Goal: Information Seeking & Learning: Understand process/instructions

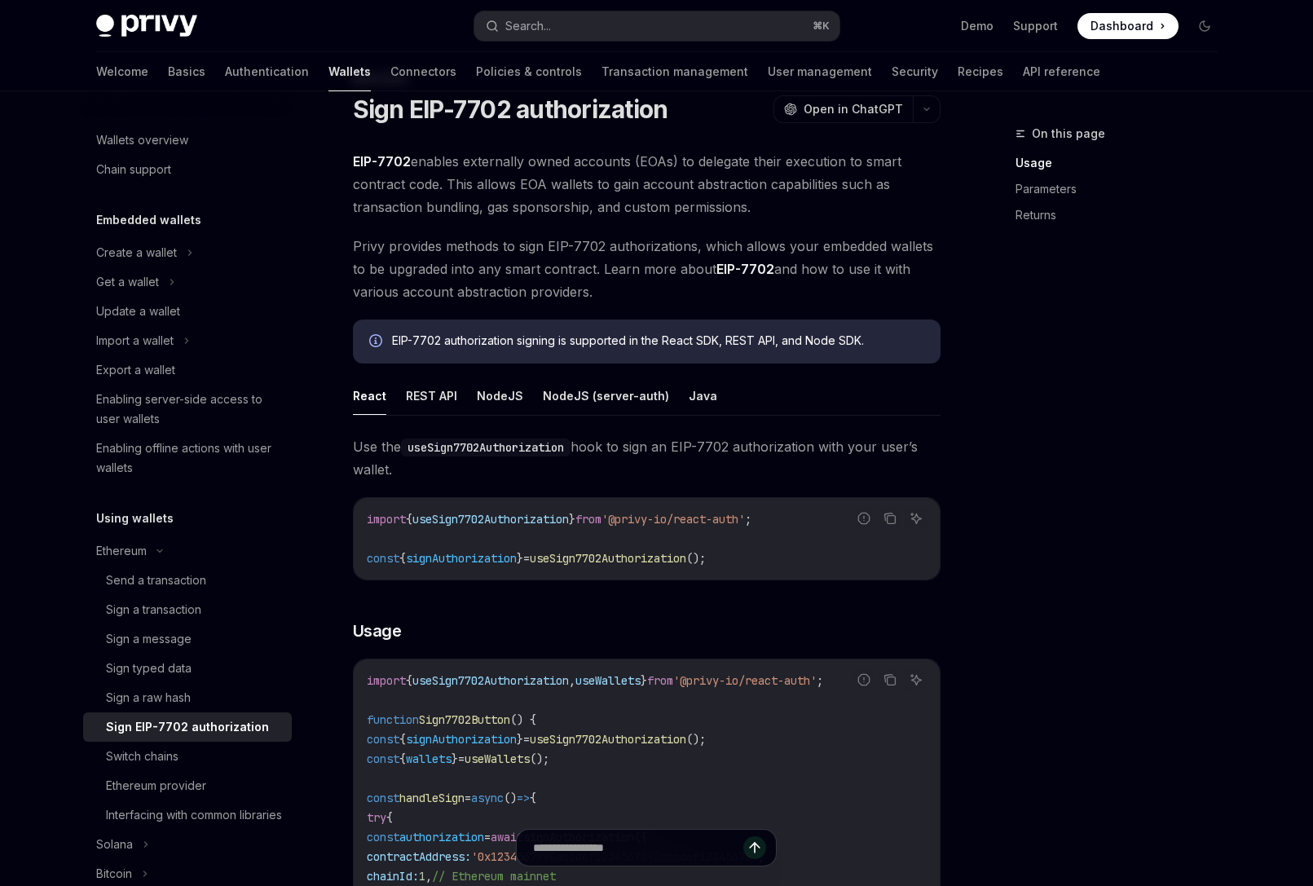
scroll to position [239, 0]
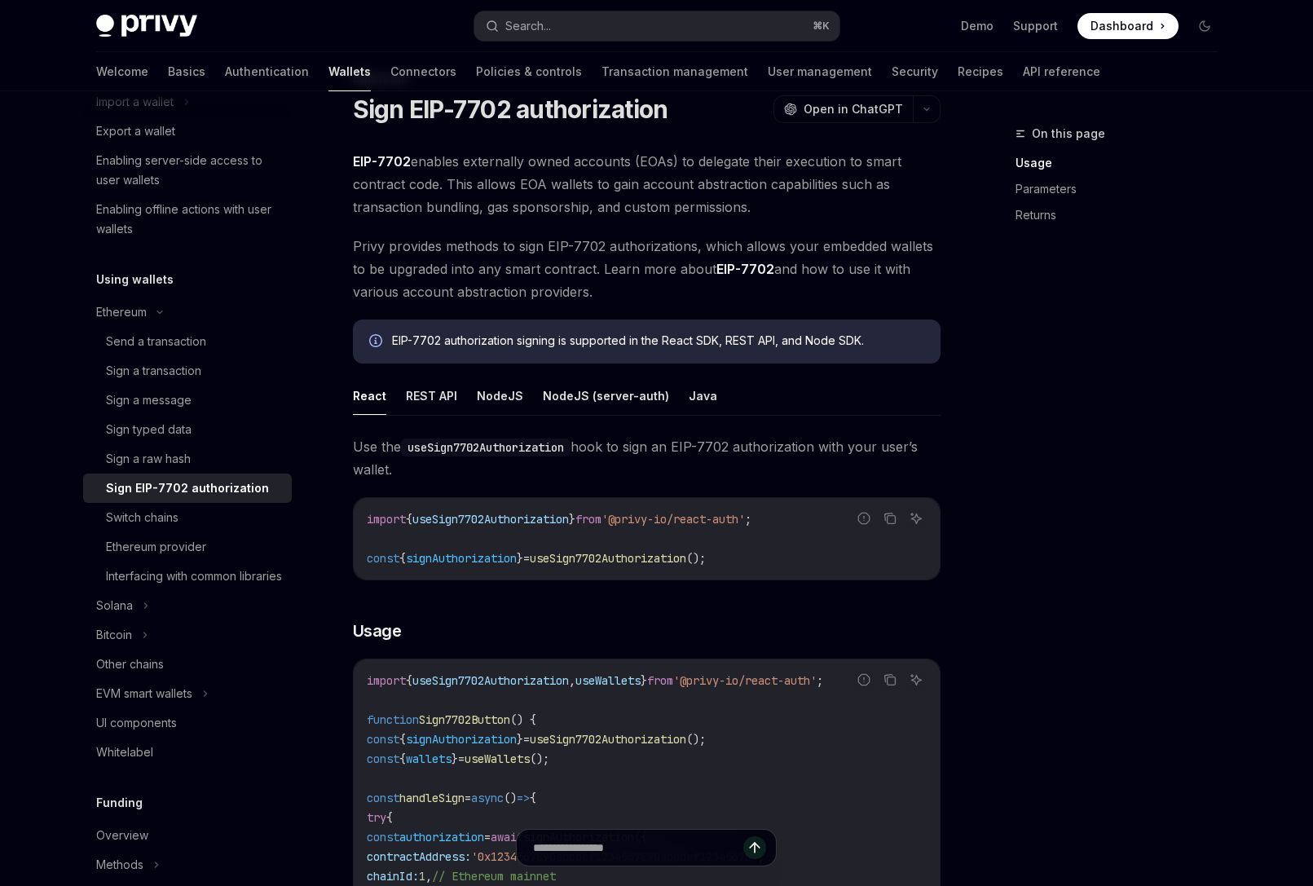
click at [1156, 355] on div "On this page Usage Parameters Returns" at bounding box center [1107, 505] width 248 height 762
click at [649, 12] on button "Search... ⌘ K" at bounding box center [656, 25] width 365 height 29
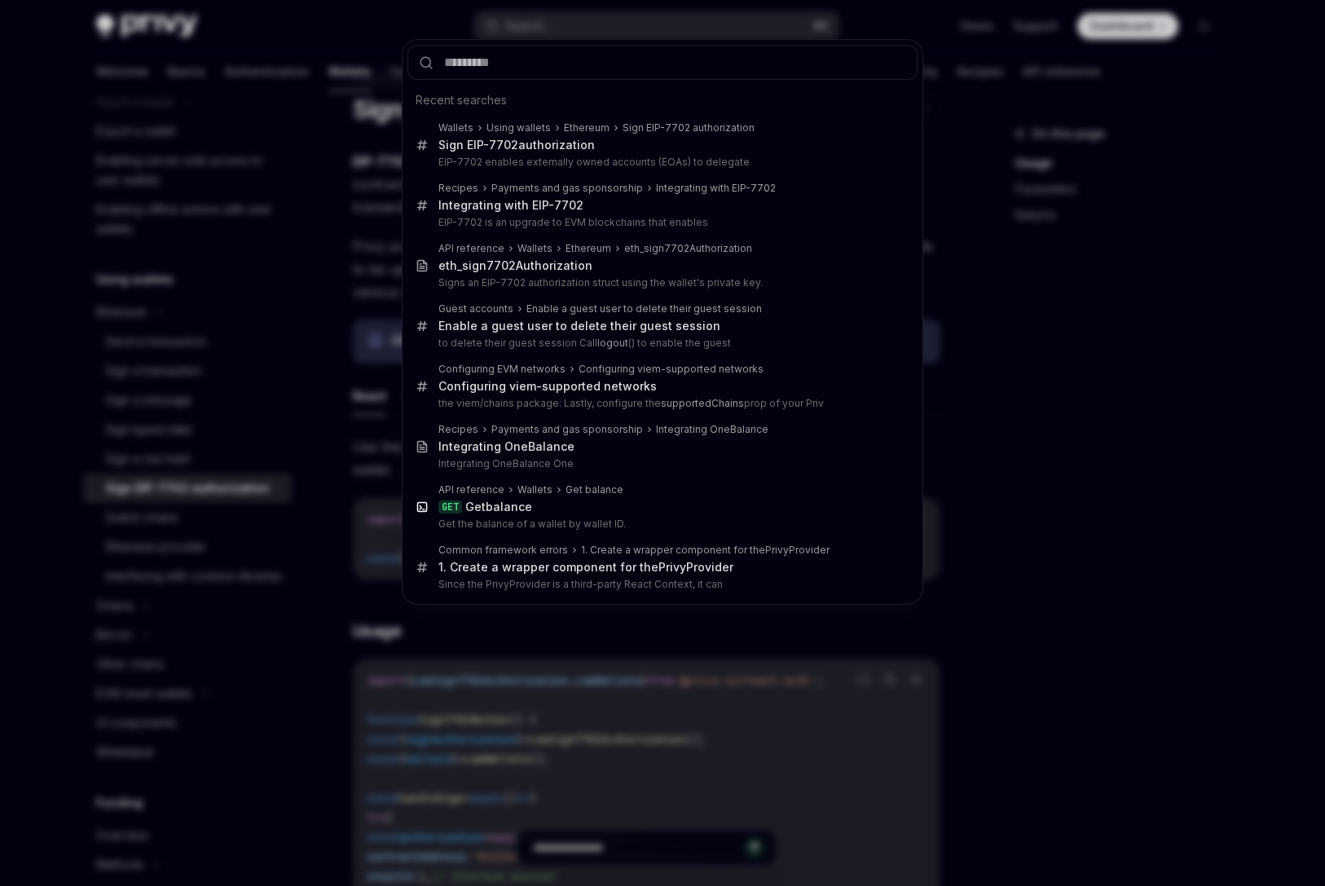
click at [636, 59] on input "text" at bounding box center [662, 62] width 510 height 35
type input "**********"
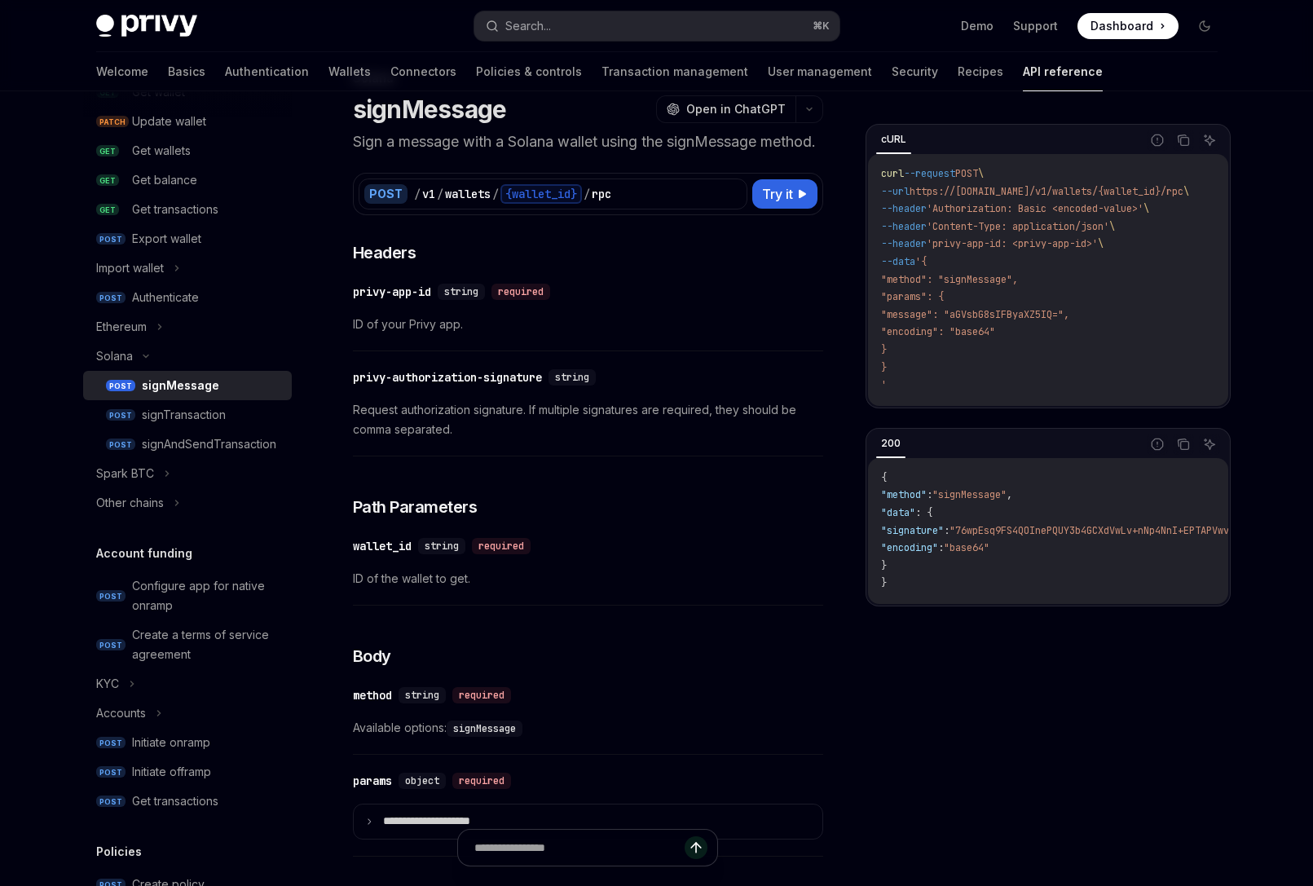
scroll to position [91, 0]
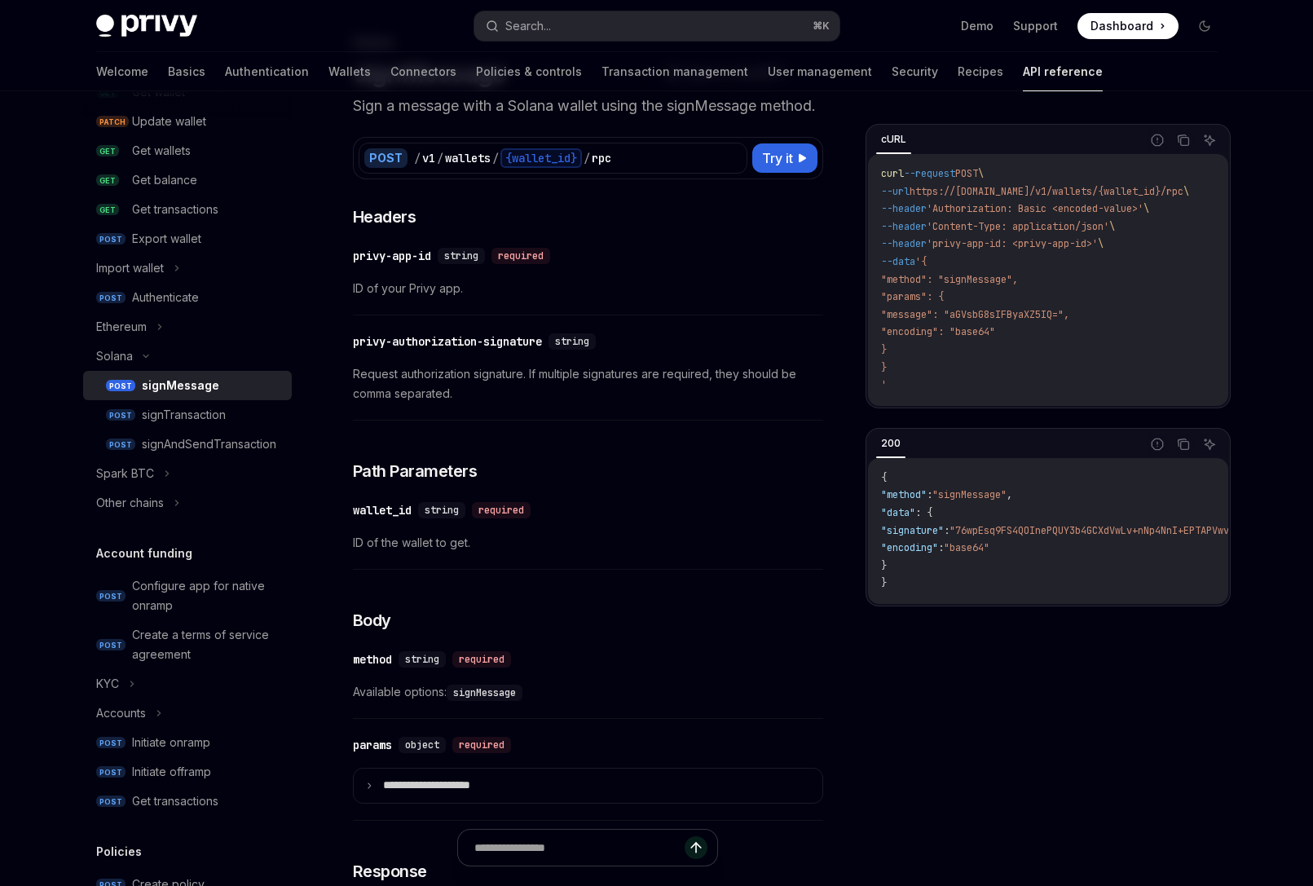
click at [1163, 190] on span "https://[DOMAIN_NAME]/v1/wallets/{wallet_id}/rpc" at bounding box center [1046, 191] width 274 height 13
click at [1078, 210] on span "'Authorization: Basic <encoded-value>'" at bounding box center [1035, 208] width 217 height 13
drag, startPoint x: 947, startPoint y: 243, endPoint x: 1107, endPoint y: 239, distance: 160.6
click at [1098, 239] on span "'privy-app-id: <privy-app-id>'" at bounding box center [1012, 243] width 171 height 13
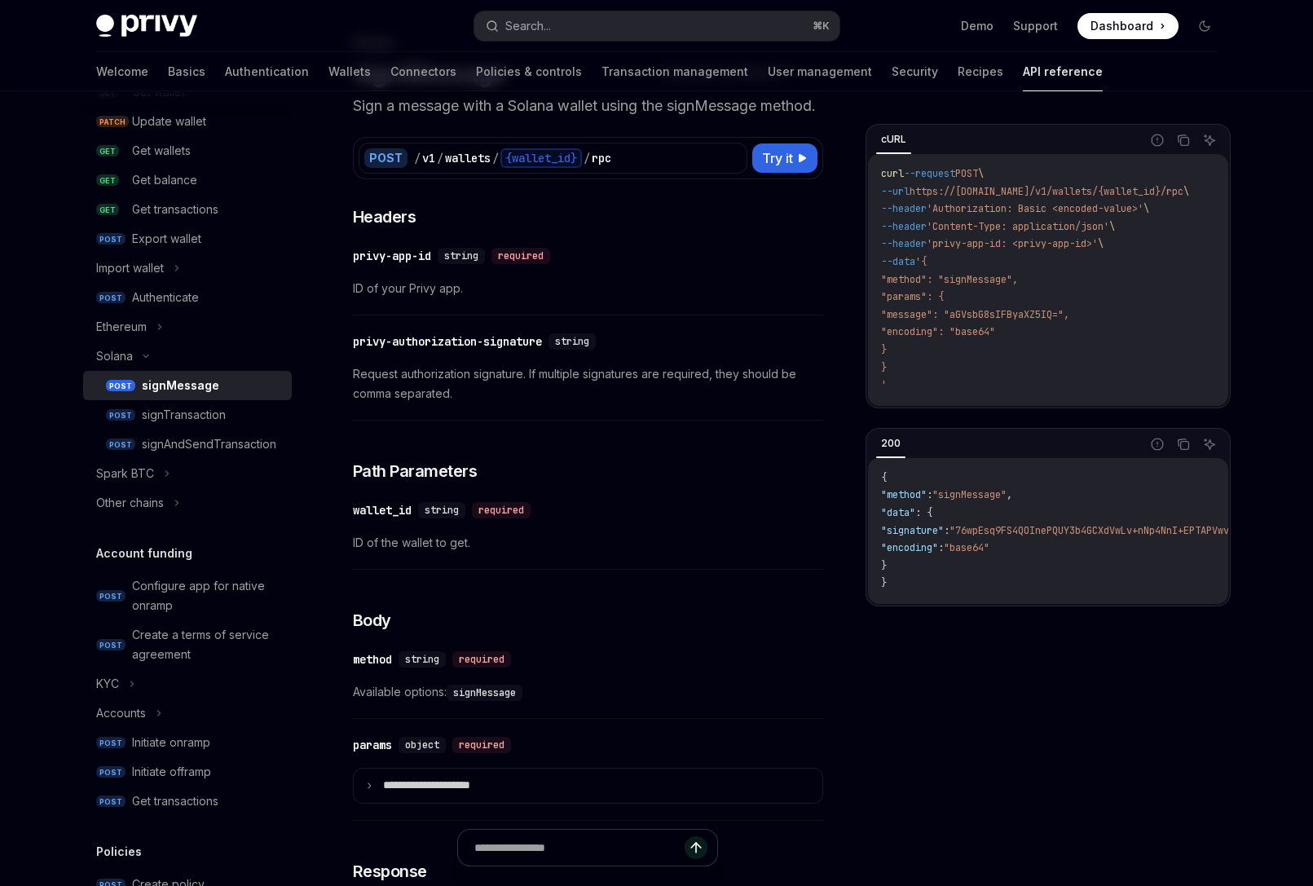
click at [999, 348] on code "curl --request POST \ --url https://[DOMAIN_NAME]/v1/wallets/{wallet_id}/rpc \ …" at bounding box center [1054, 279] width 347 height 229
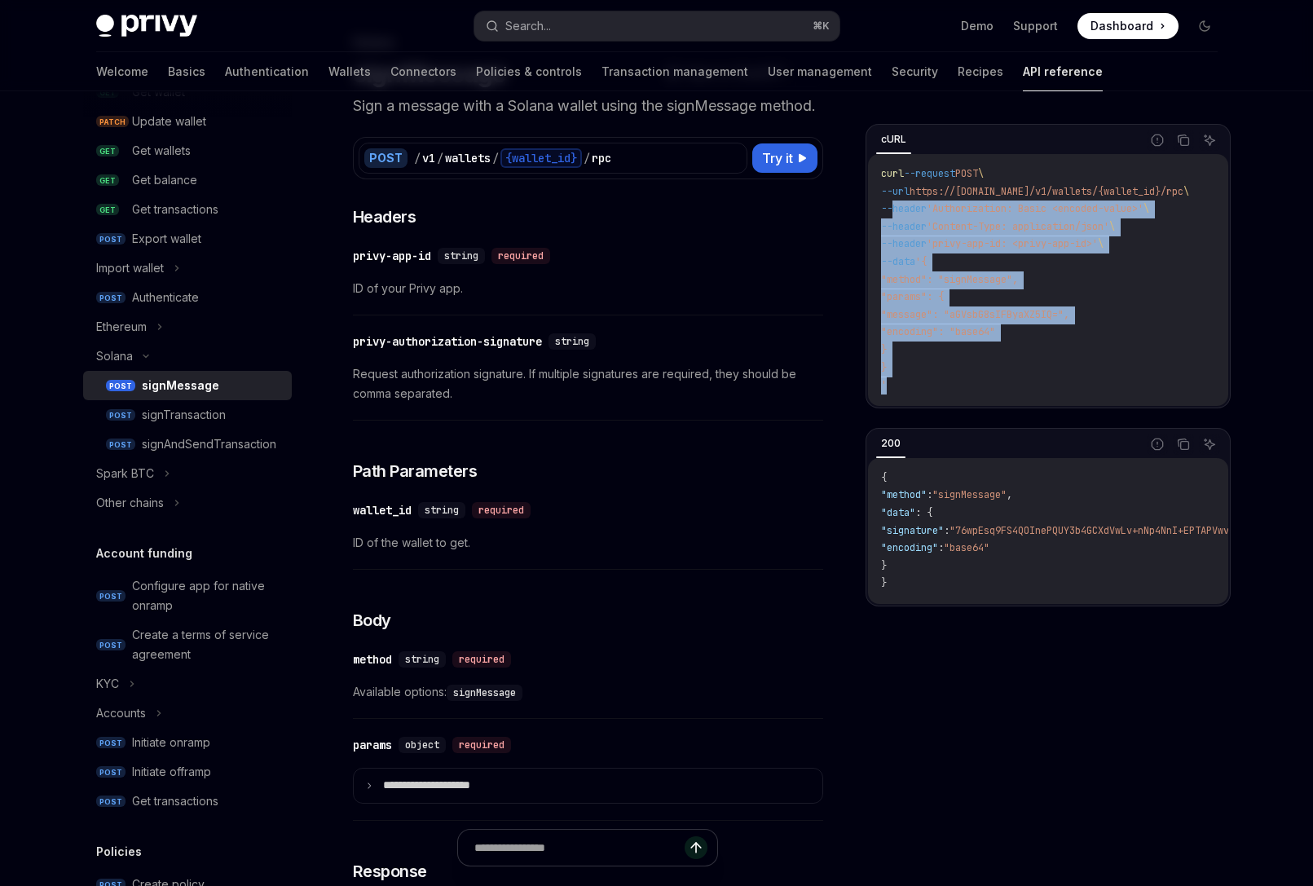
drag, startPoint x: 952, startPoint y: 383, endPoint x: 898, endPoint y: 158, distance: 231.3
click at [896, 162] on div "curl --request POST \ --url https://[DOMAIN_NAME]/v1/wallets/{wallet_id}/rpc \ …" at bounding box center [1048, 280] width 360 height 252
click at [1041, 325] on code "curl --request POST \ --url https://[DOMAIN_NAME]/v1/wallets/{wallet_id}/rpc \ …" at bounding box center [1054, 279] width 347 height 229
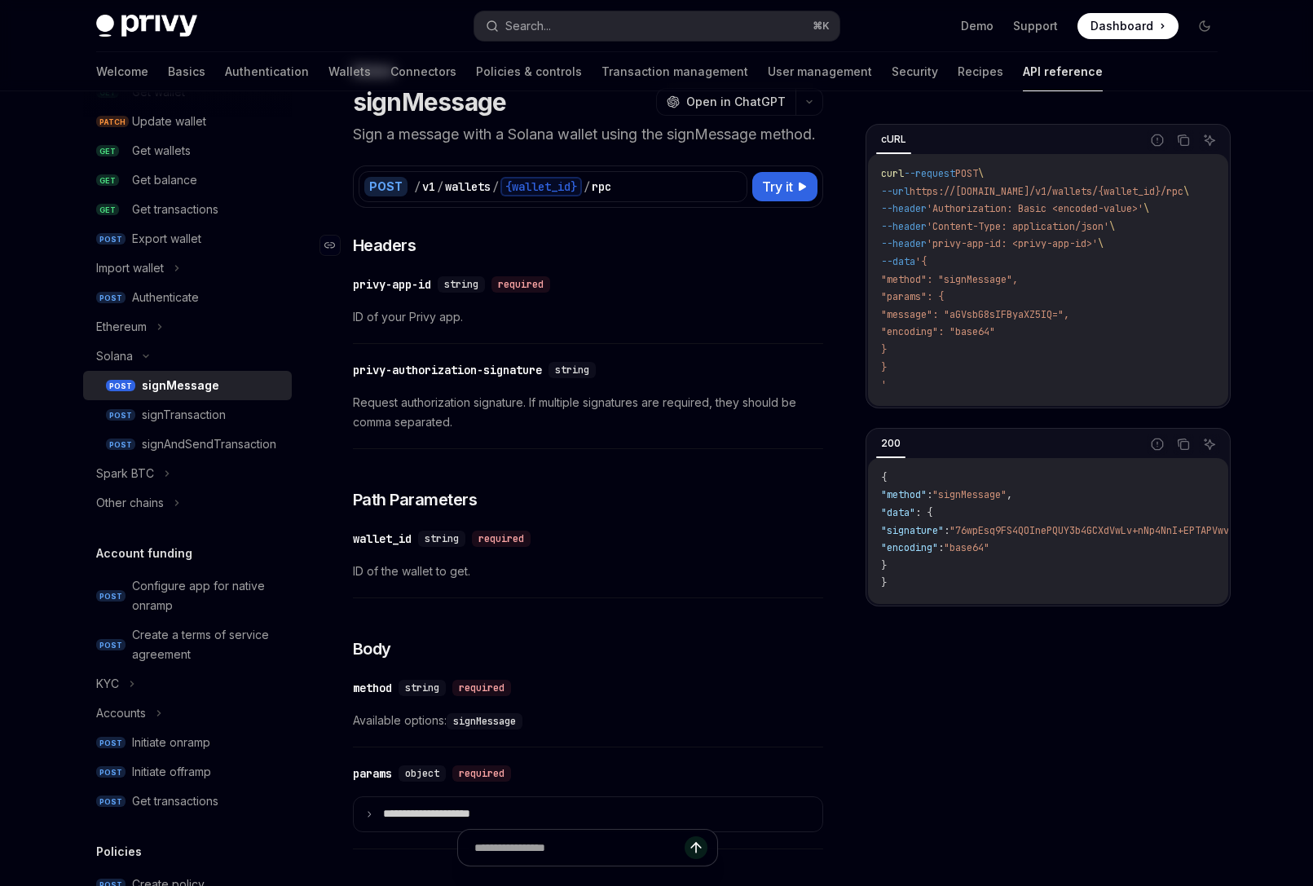
scroll to position [0, 0]
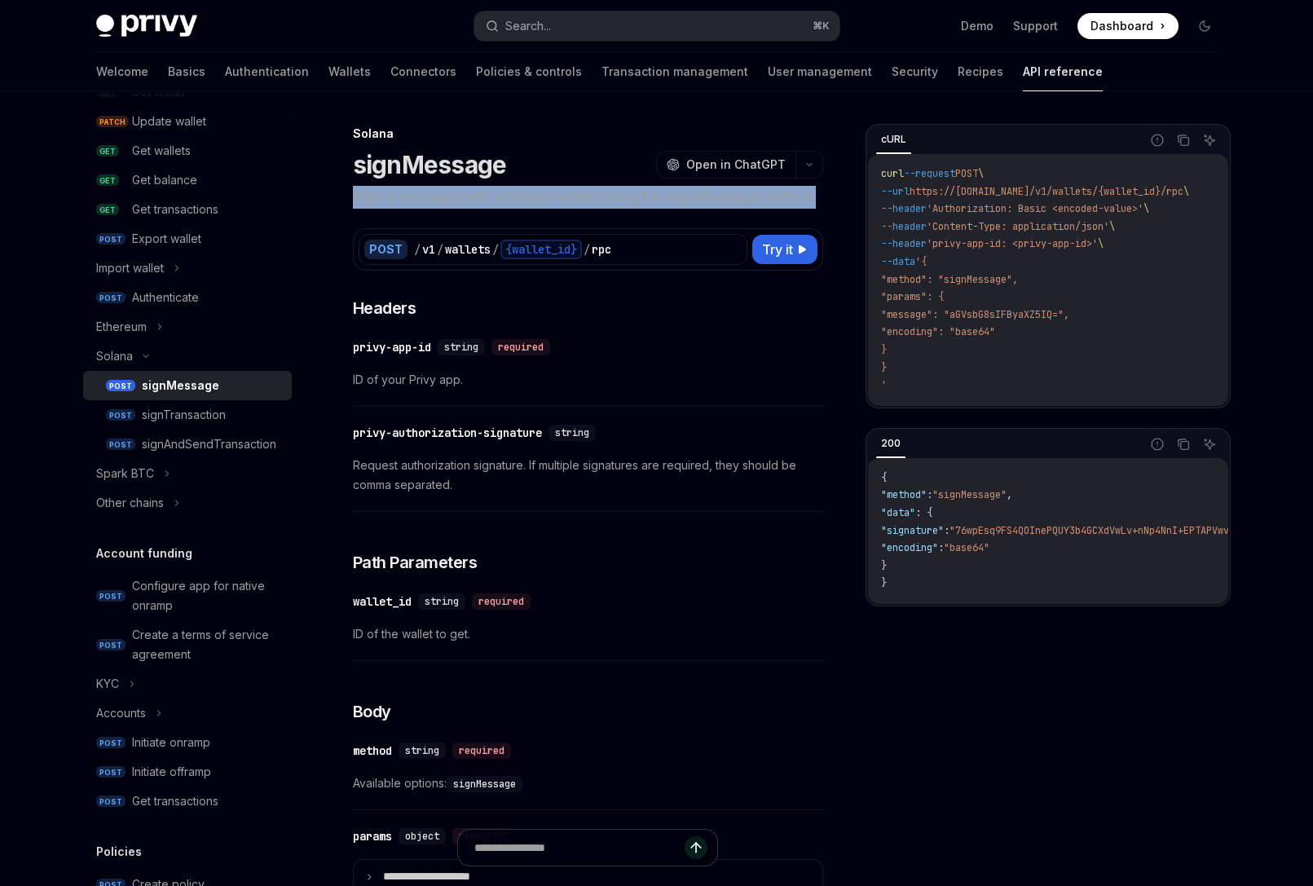
drag, startPoint x: 452, startPoint y: 225, endPoint x: 352, endPoint y: 197, distance: 104.0
click at [353, 196] on p "Sign a message with a Solana wallet using the signMessage method." at bounding box center [588, 197] width 470 height 23
click at [585, 209] on p "Sign a message with a Solana wallet using the signMessage method." at bounding box center [588, 197] width 470 height 23
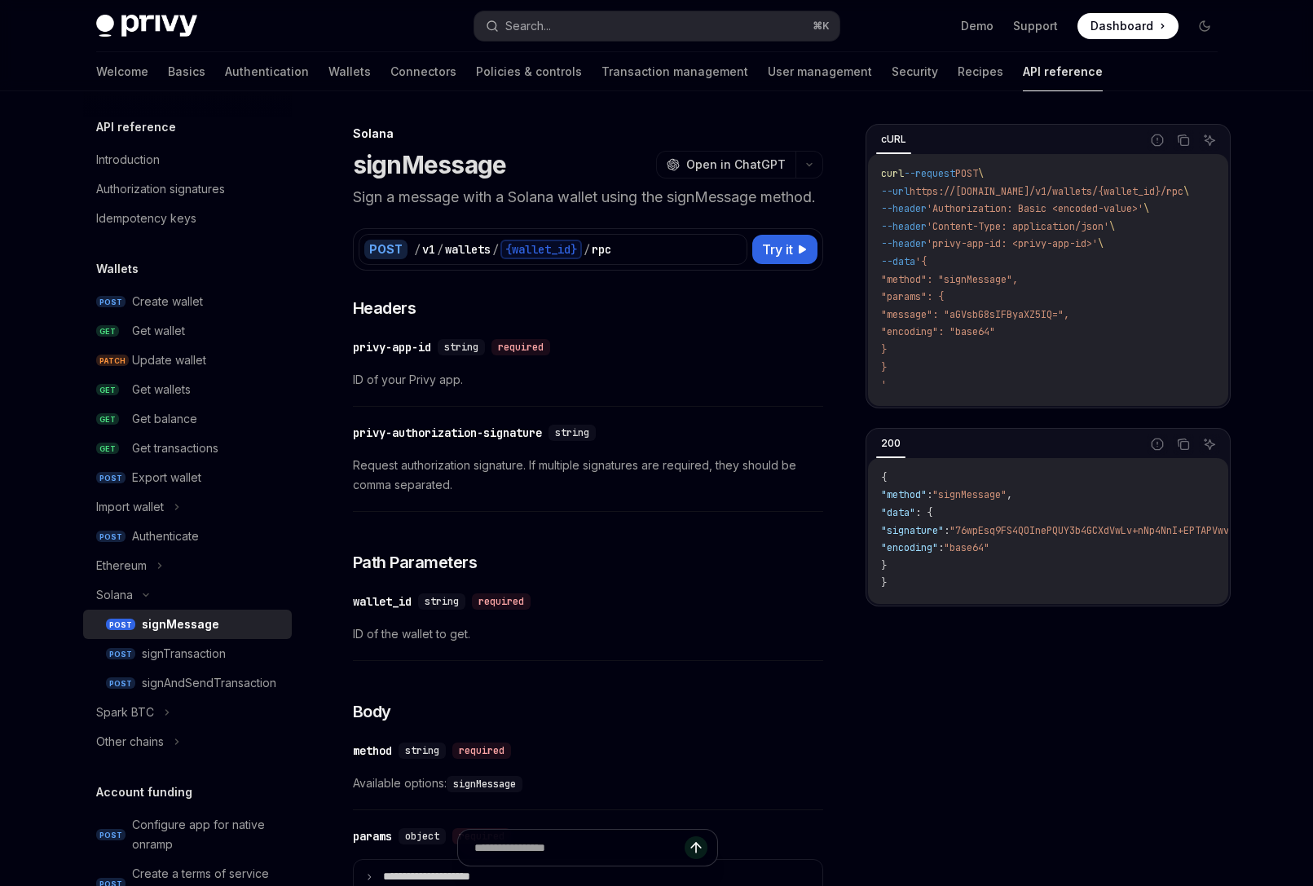
drag, startPoint x: 954, startPoint y: 610, endPoint x: 1195, endPoint y: 624, distance: 240.9
click at [1195, 624] on div "cURL Report incorrect code Copy Ask AI curl --request POST \ --url https://[DOM…" at bounding box center [1047, 505] width 365 height 762
click at [161, 568] on icon at bounding box center [159, 566] width 7 height 20
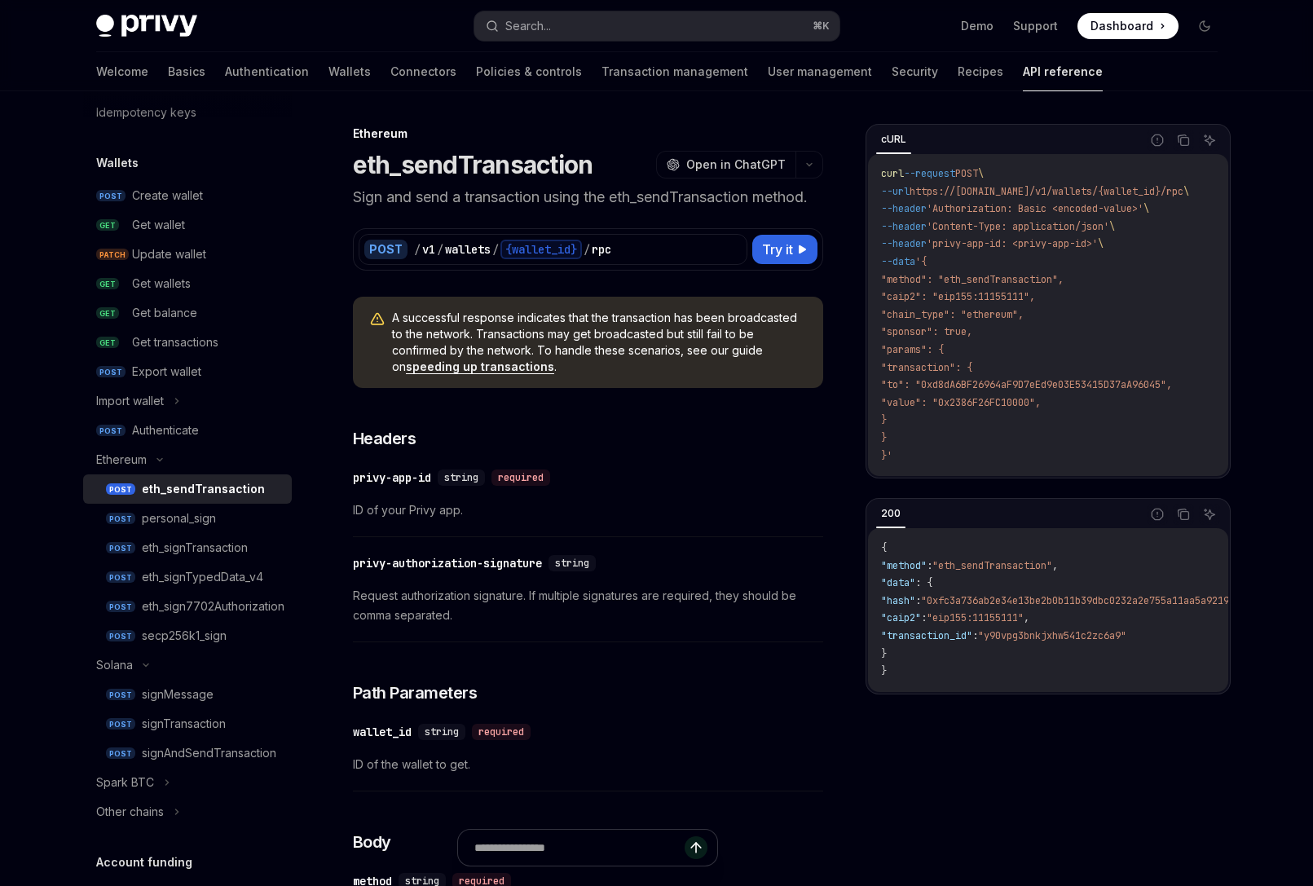
scroll to position [132, 0]
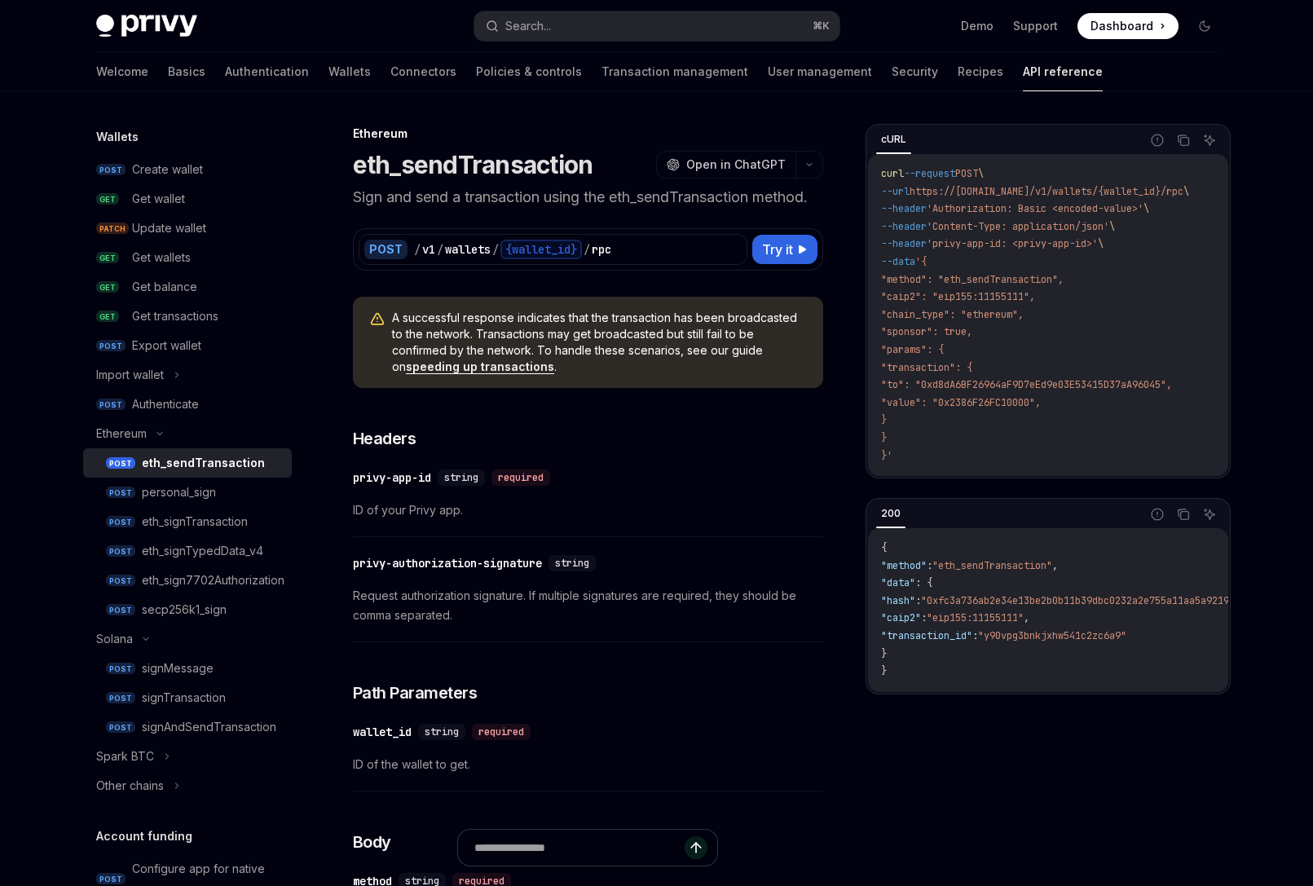
click at [415, 15] on div "Privy Docs home page" at bounding box center [278, 26] width 365 height 23
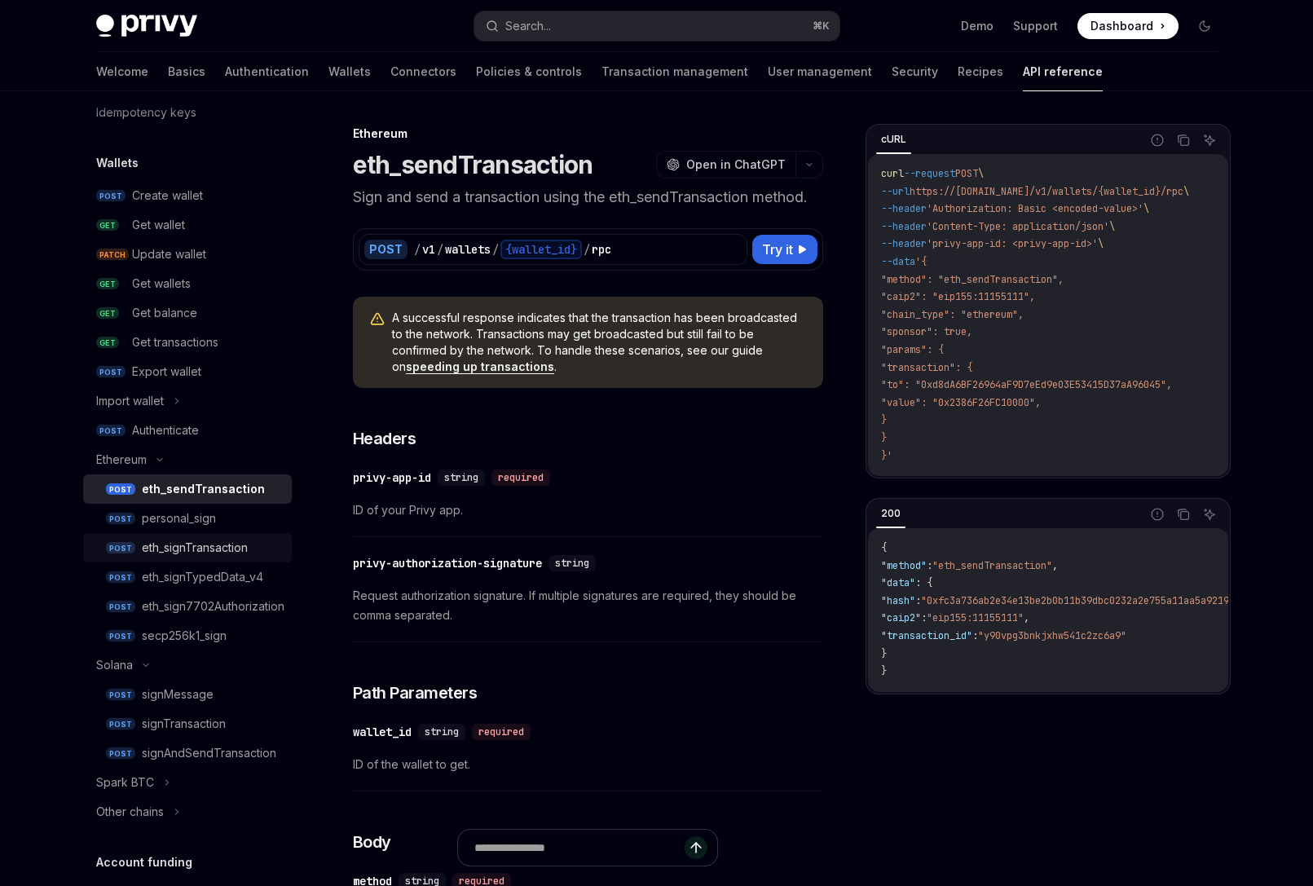
scroll to position [120, 0]
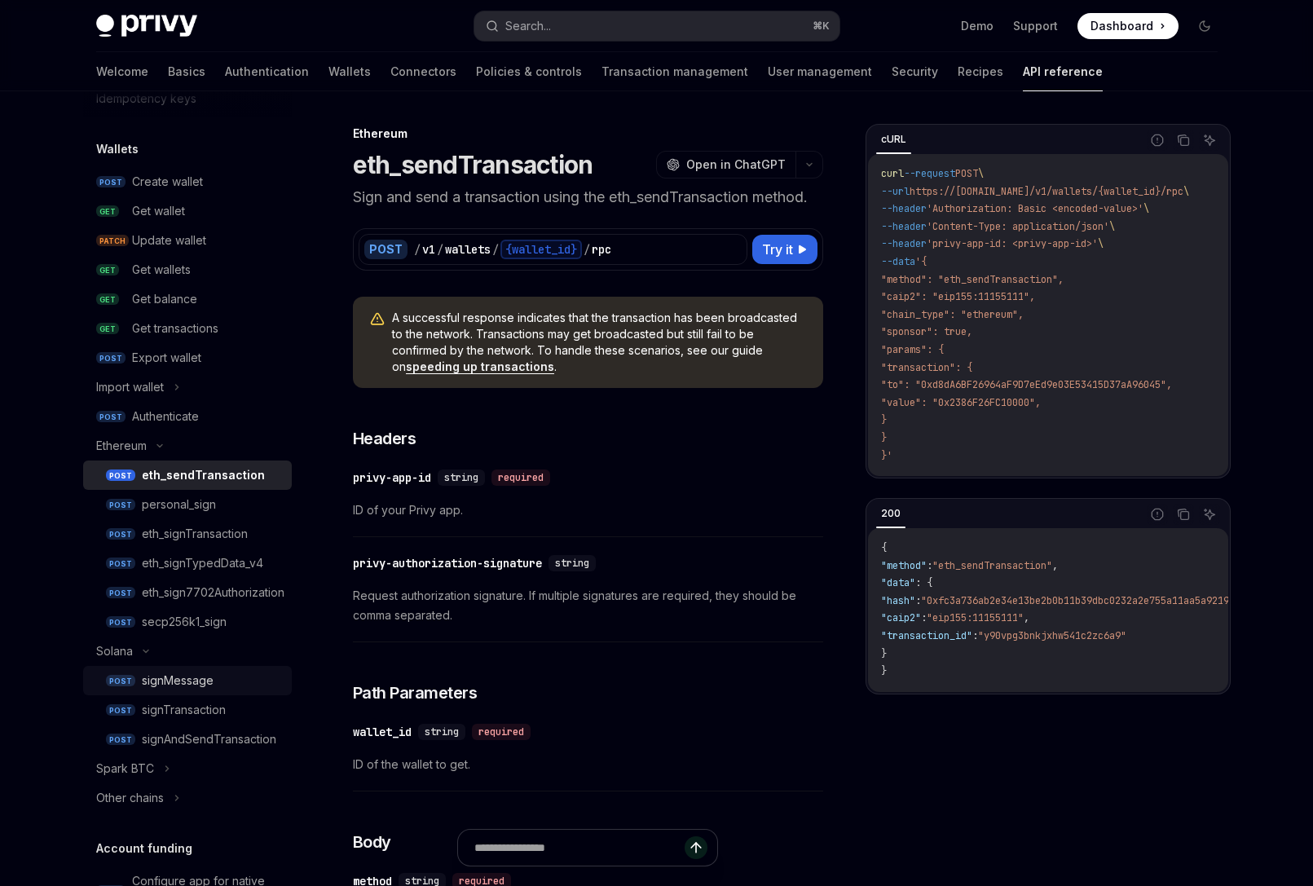
click at [196, 689] on div "signMessage" at bounding box center [178, 681] width 72 height 20
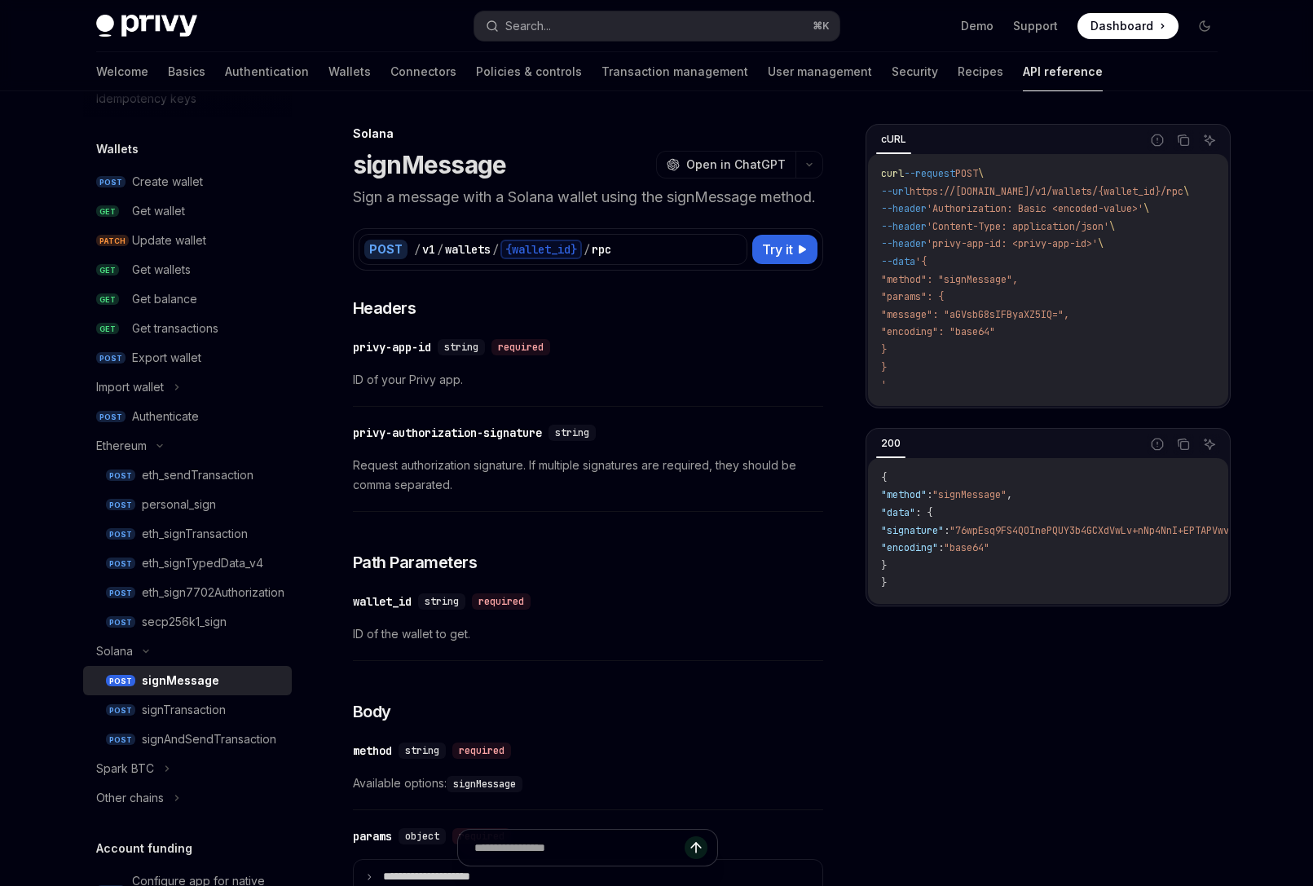
type textarea "*"
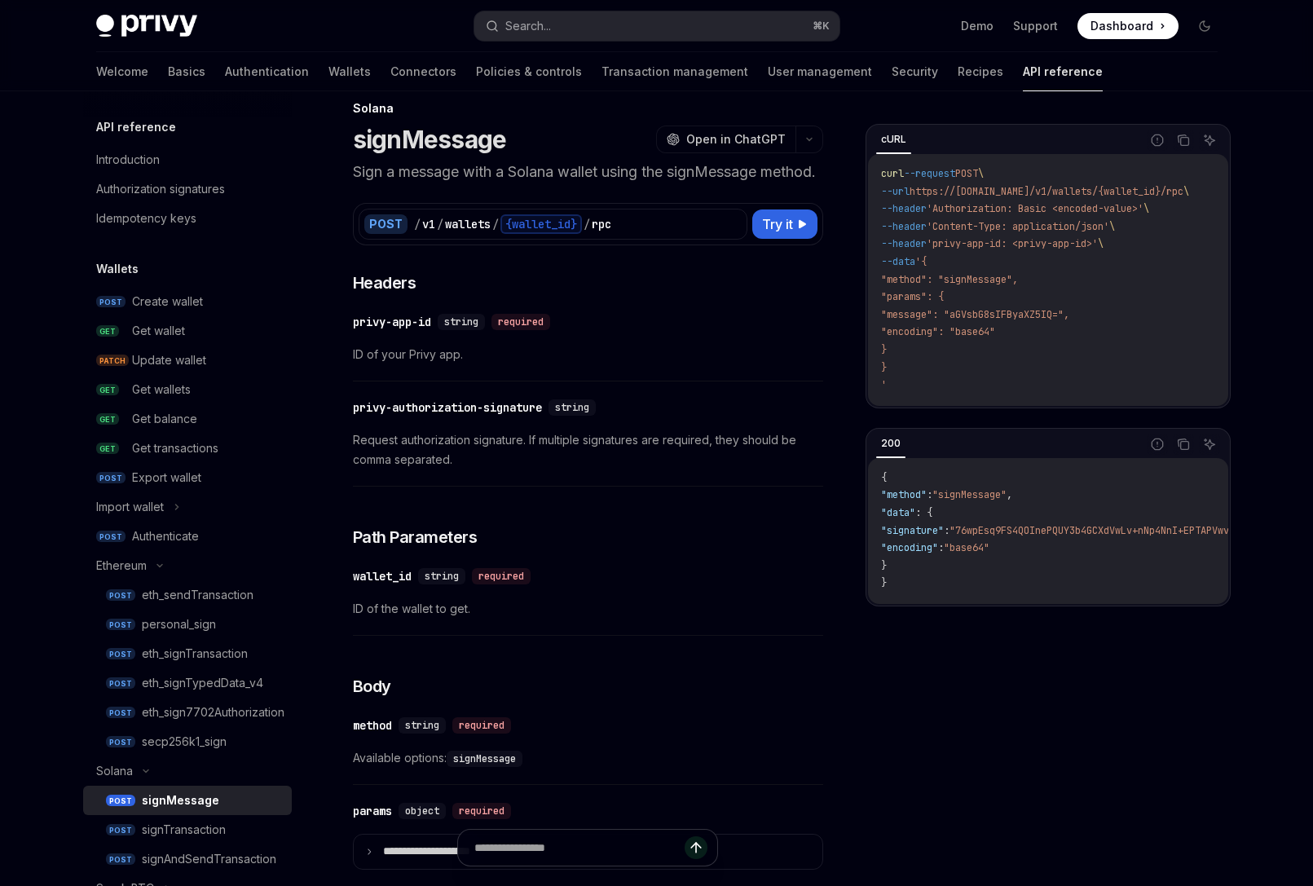
click at [659, 672] on div "**********" at bounding box center [588, 703] width 470 height 865
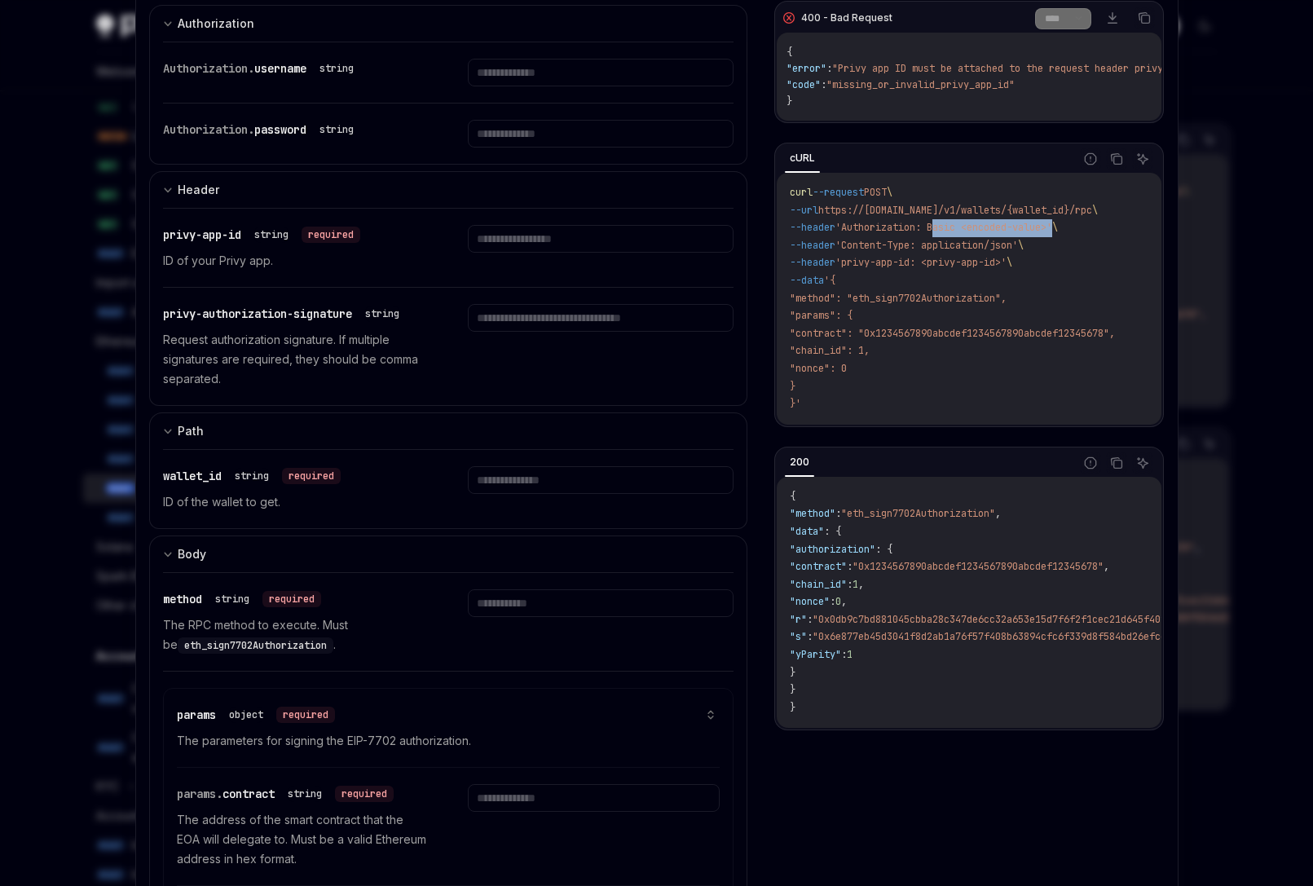
scroll to position [313, 0]
